Goal: Use online tool/utility

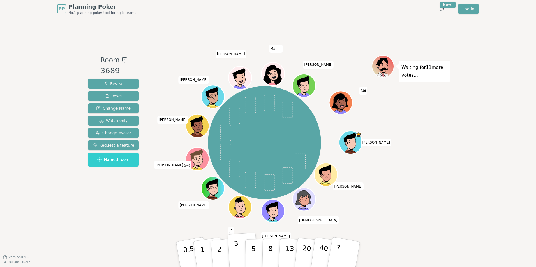
click at [237, 246] on p "3" at bounding box center [237, 255] width 6 height 31
click at [239, 247] on button "3" at bounding box center [243, 255] width 31 height 44
click at [227, 252] on button "2" at bounding box center [226, 255] width 32 height 45
click at [224, 254] on button "2" at bounding box center [226, 255] width 32 height 45
click at [228, 247] on button "2" at bounding box center [226, 255] width 32 height 45
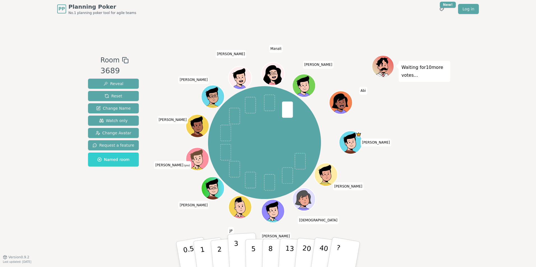
click at [242, 246] on button "3" at bounding box center [243, 255] width 31 height 44
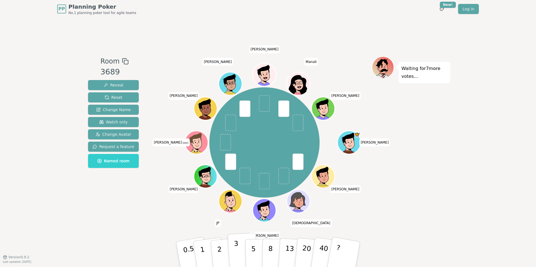
click at [234, 255] on button "3" at bounding box center [243, 255] width 31 height 44
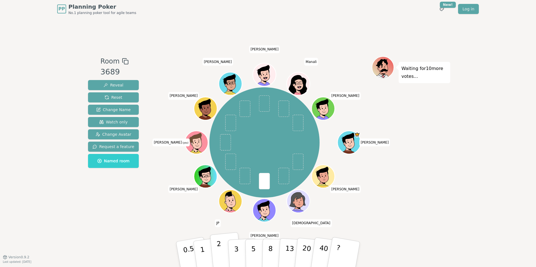
click at [218, 253] on p "2" at bounding box center [219, 255] width 7 height 31
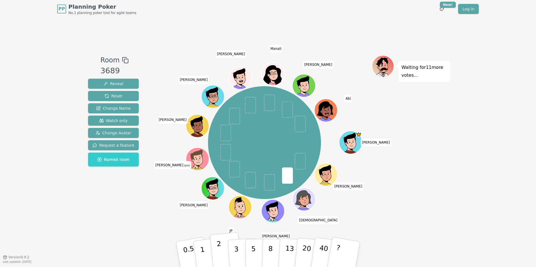
click at [219, 253] on p "2" at bounding box center [219, 255] width 7 height 31
click at [219, 254] on p "2" at bounding box center [219, 255] width 7 height 31
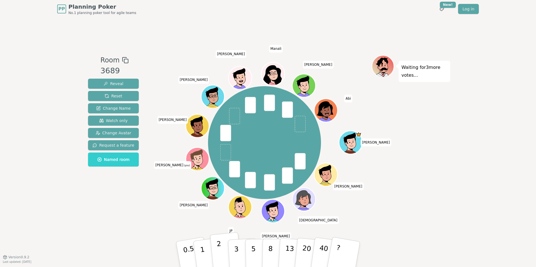
click at [226, 248] on button "2" at bounding box center [226, 255] width 32 height 45
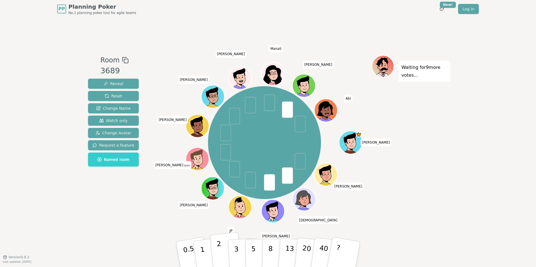
click at [221, 258] on p "2" at bounding box center [219, 255] width 7 height 31
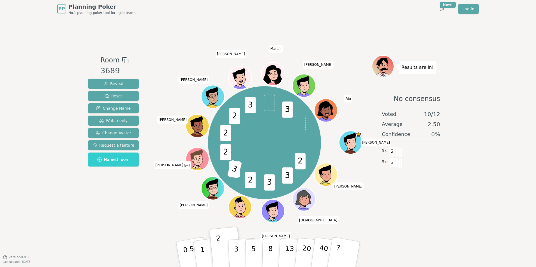
click at [426, 218] on div "Results are in! No consensus Voted 10 / 12 Average 2.50 Confidence 0 % 5 x 2 5 …" at bounding box center [411, 137] width 78 height 165
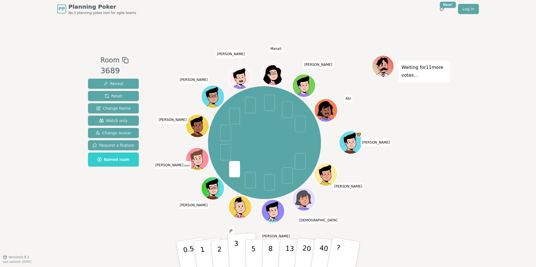
click at [233, 251] on button "3" at bounding box center [243, 255] width 31 height 44
click at [230, 250] on button "3" at bounding box center [243, 255] width 31 height 44
click at [222, 250] on button "2" at bounding box center [226, 255] width 32 height 45
click at [231, 247] on button "3" at bounding box center [243, 255] width 31 height 44
click at [232, 247] on button "3" at bounding box center [243, 255] width 31 height 44
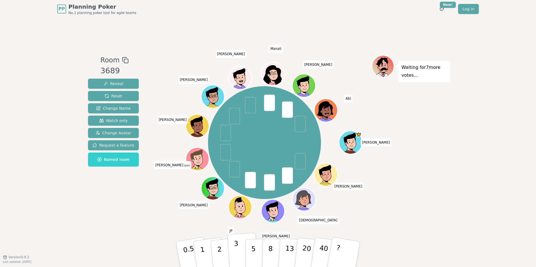
click at [238, 245] on button "3" at bounding box center [243, 255] width 31 height 44
click at [236, 250] on p "3" at bounding box center [237, 255] width 6 height 31
click at [235, 254] on p "3" at bounding box center [237, 255] width 6 height 31
